Goal: Task Accomplishment & Management: Use online tool/utility

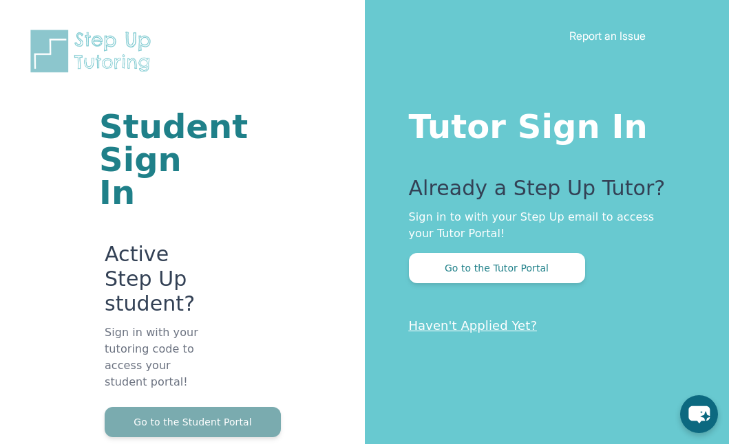
click at [206, 420] on button "Go to the Student Portal" at bounding box center [193, 422] width 176 height 30
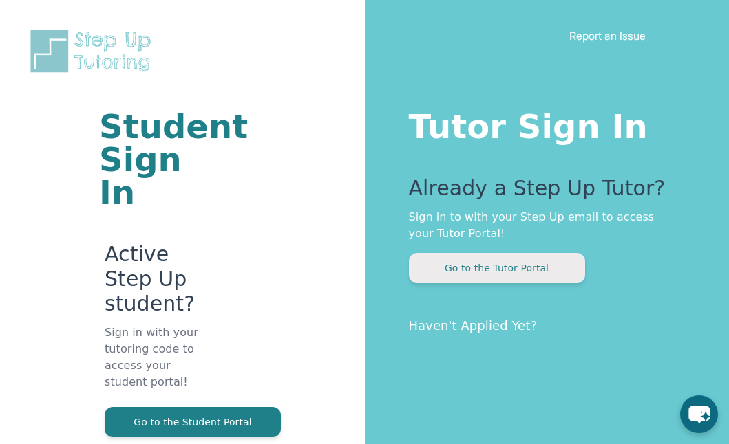
click at [477, 268] on button "Go to the Tutor Portal" at bounding box center [497, 268] width 176 height 30
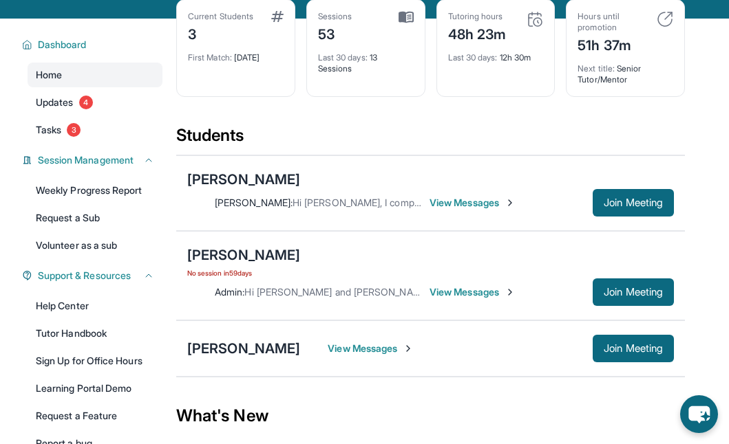
scroll to position [83, 0]
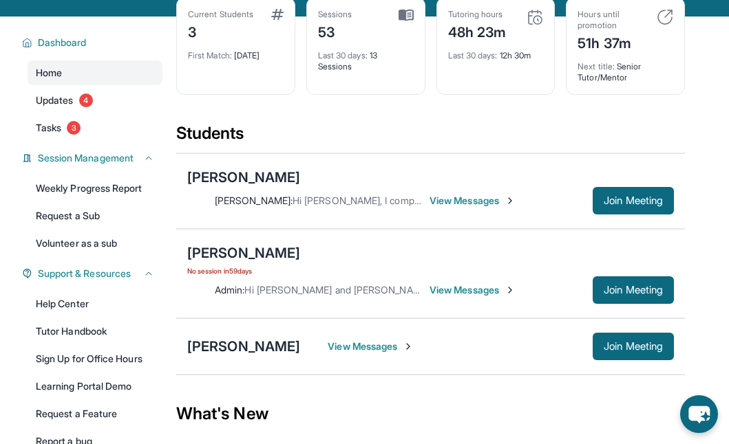
click at [453, 197] on span "View Messages" at bounding box center [472, 201] width 86 height 14
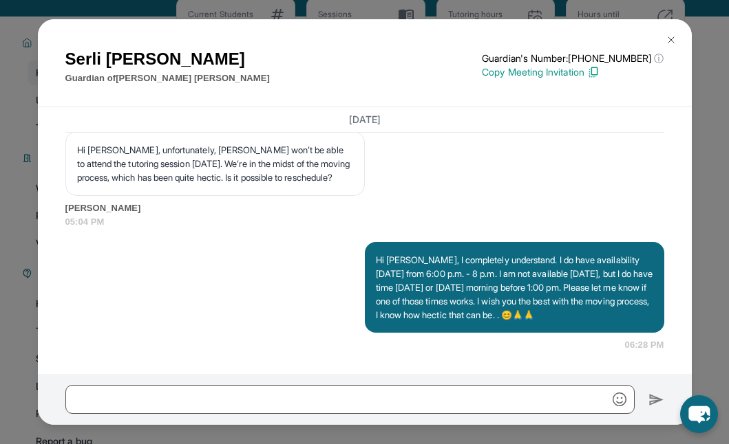
scroll to position [15973, 0]
click at [675, 38] on img at bounding box center [670, 39] width 11 height 11
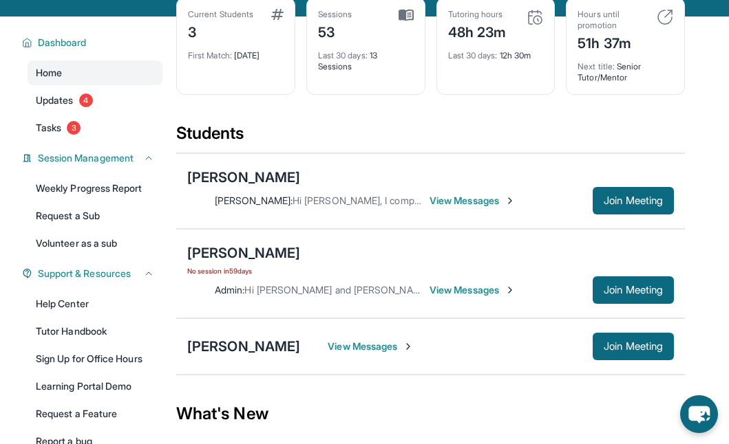
click at [332, 350] on span "View Messages" at bounding box center [371, 347] width 86 height 14
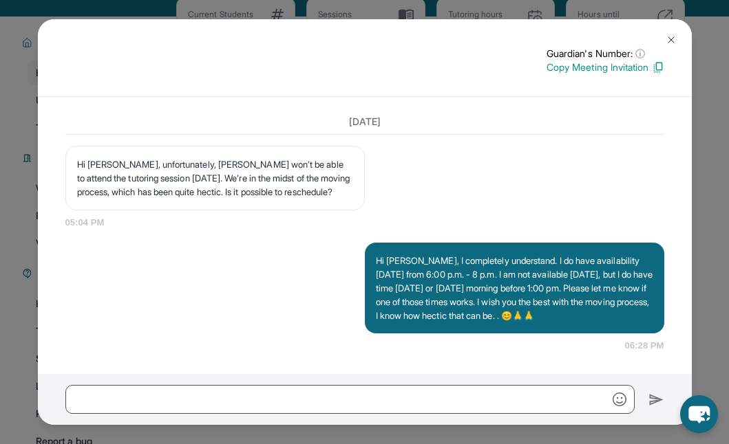
scroll to position [15385, 0]
click at [669, 34] on img at bounding box center [670, 39] width 11 height 11
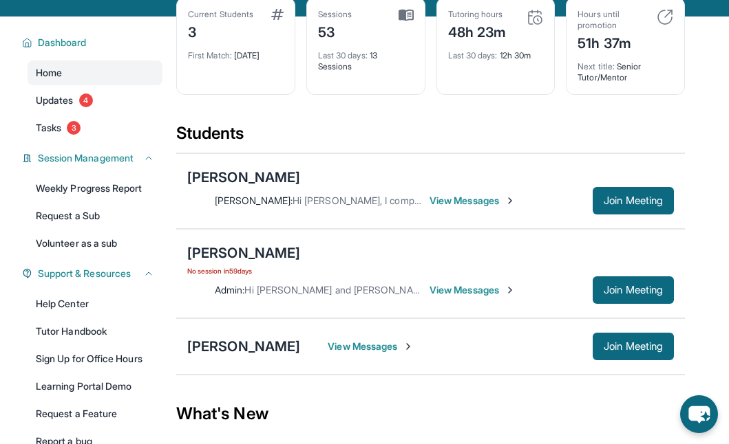
click at [328, 344] on span "View Messages" at bounding box center [371, 347] width 86 height 14
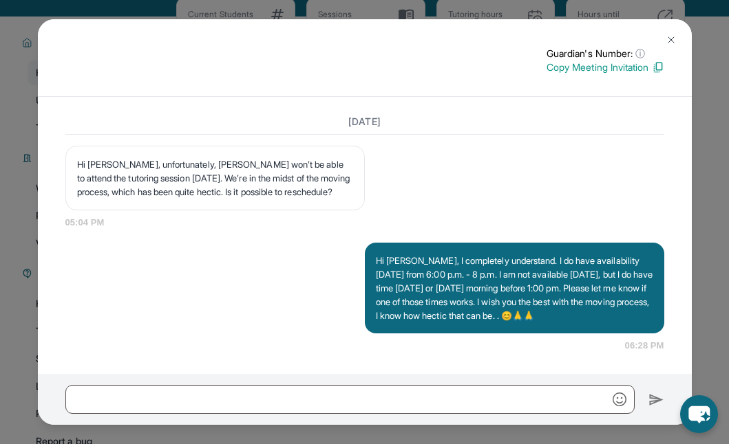
click at [667, 37] on img at bounding box center [670, 39] width 11 height 11
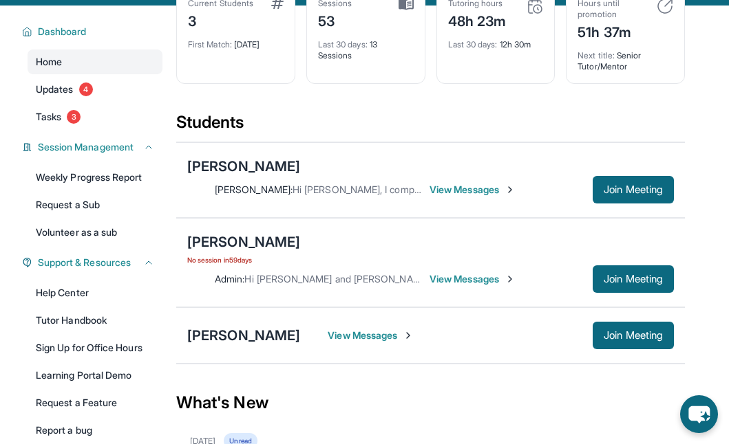
scroll to position [0, 0]
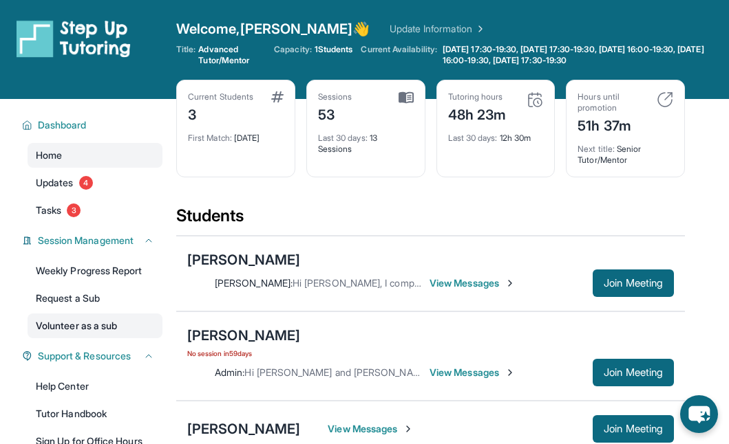
click at [85, 333] on link "Volunteer as a sub" at bounding box center [95, 326] width 135 height 25
